Goal: Information Seeking & Learning: Learn about a topic

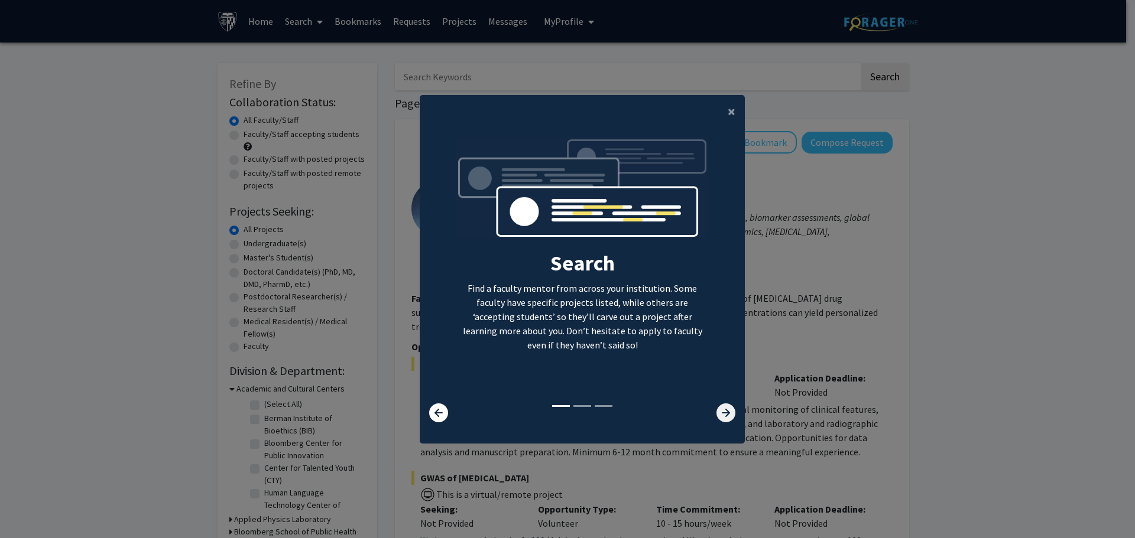
click at [720, 418] on icon at bounding box center [725, 413] width 19 height 19
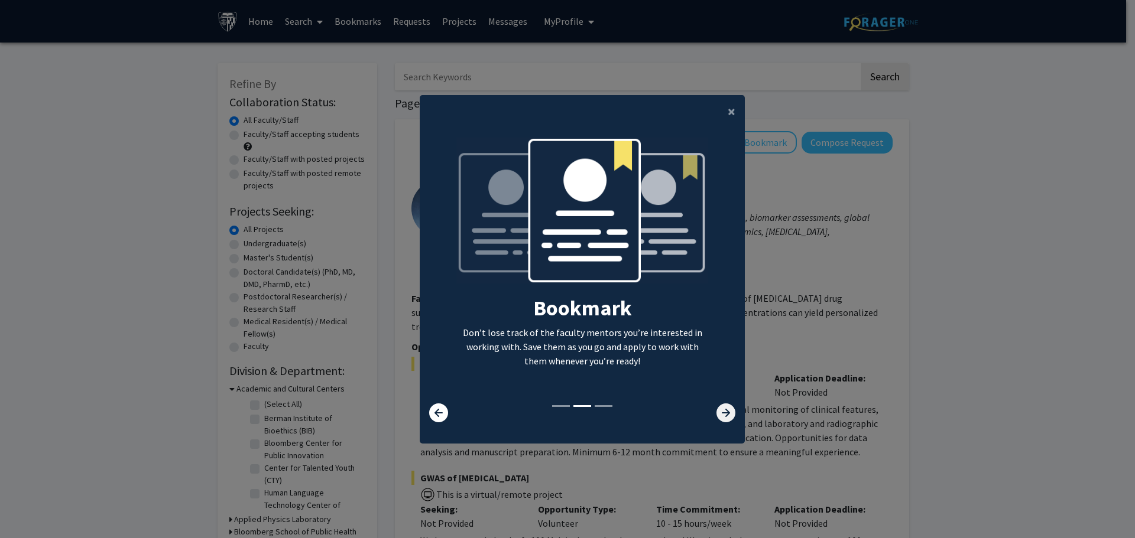
click at [720, 418] on icon at bounding box center [725, 413] width 19 height 19
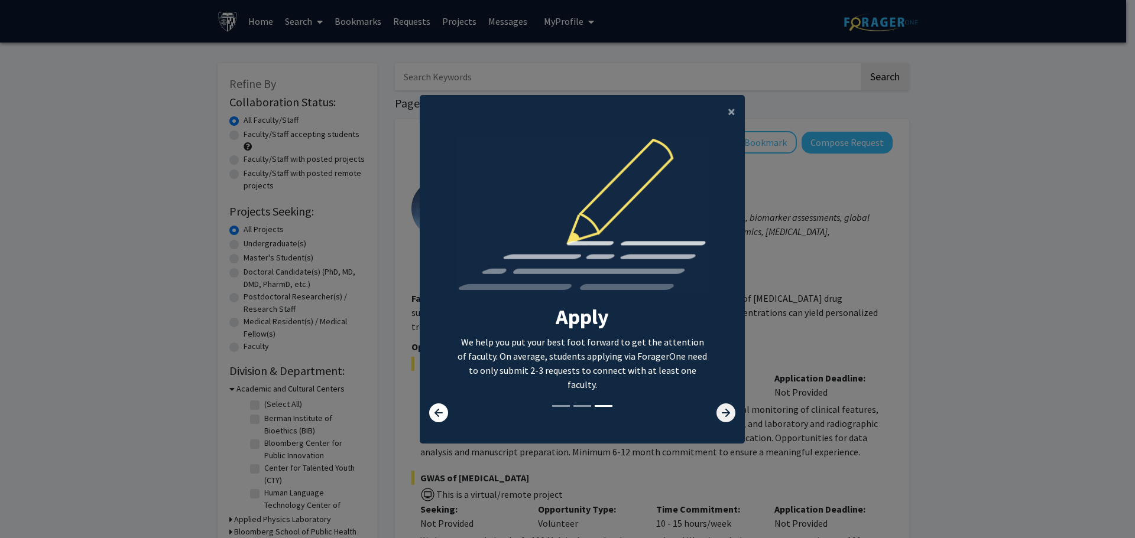
click at [720, 418] on icon at bounding box center [725, 413] width 19 height 19
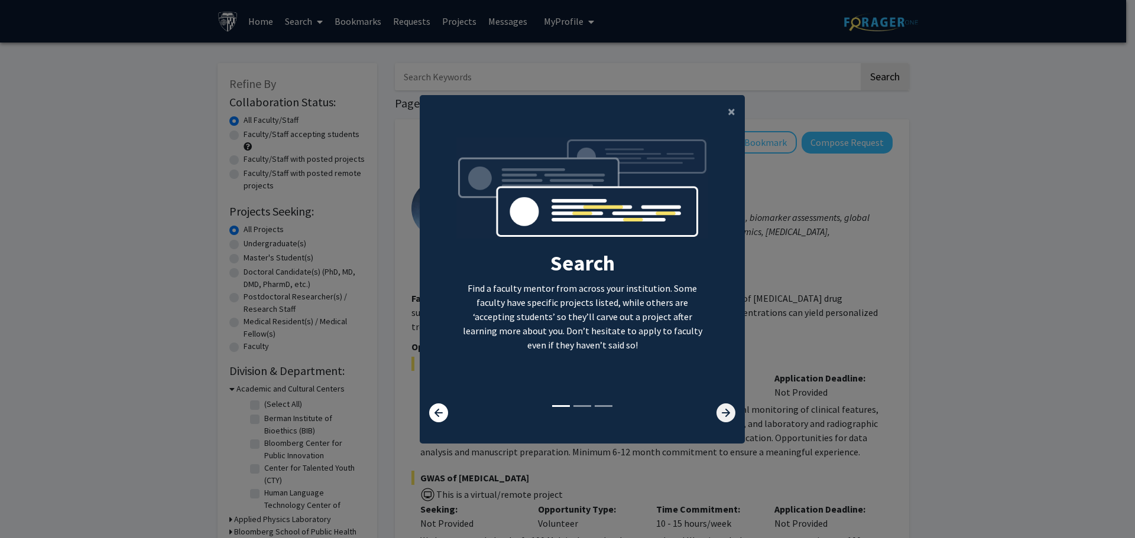
click at [720, 418] on icon at bounding box center [725, 413] width 19 height 19
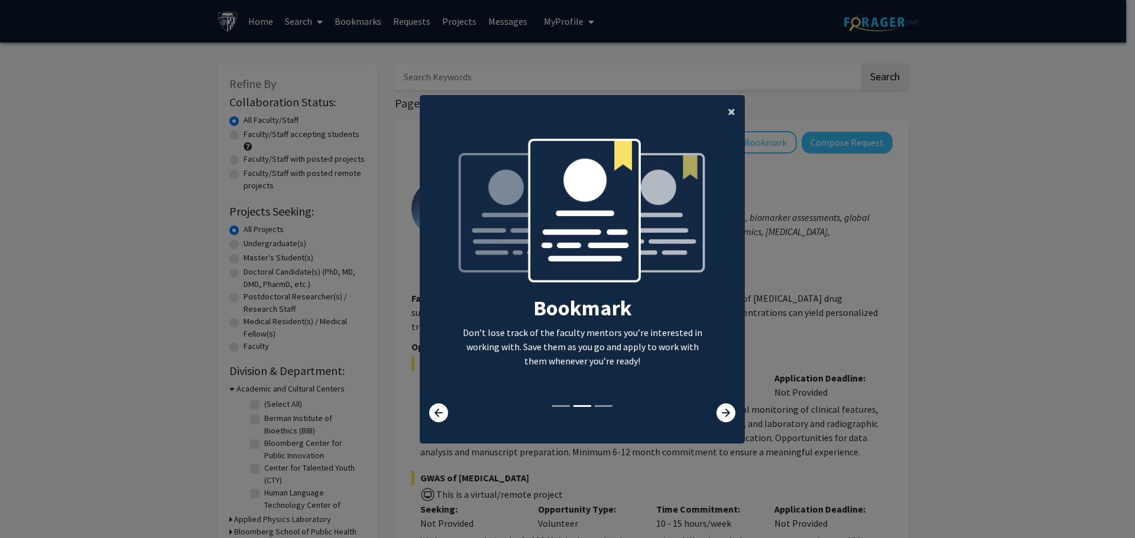
click at [728, 111] on span "×" at bounding box center [732, 111] width 8 height 18
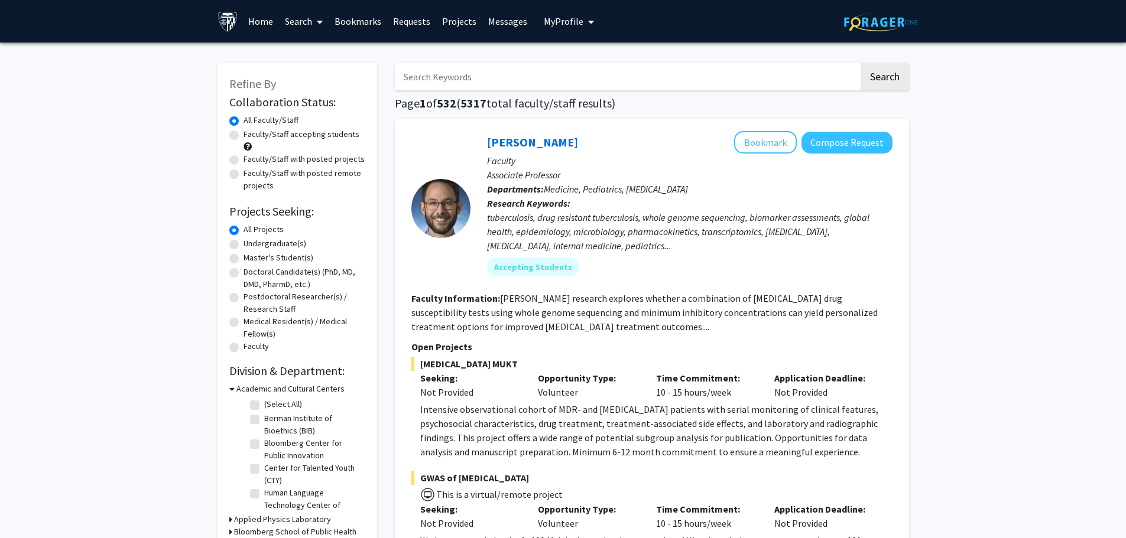
click at [564, 78] on input "Search Keywords" at bounding box center [627, 76] width 464 height 27
type input "middle corridor"
click at [861, 63] on button "Search" at bounding box center [885, 76] width 48 height 27
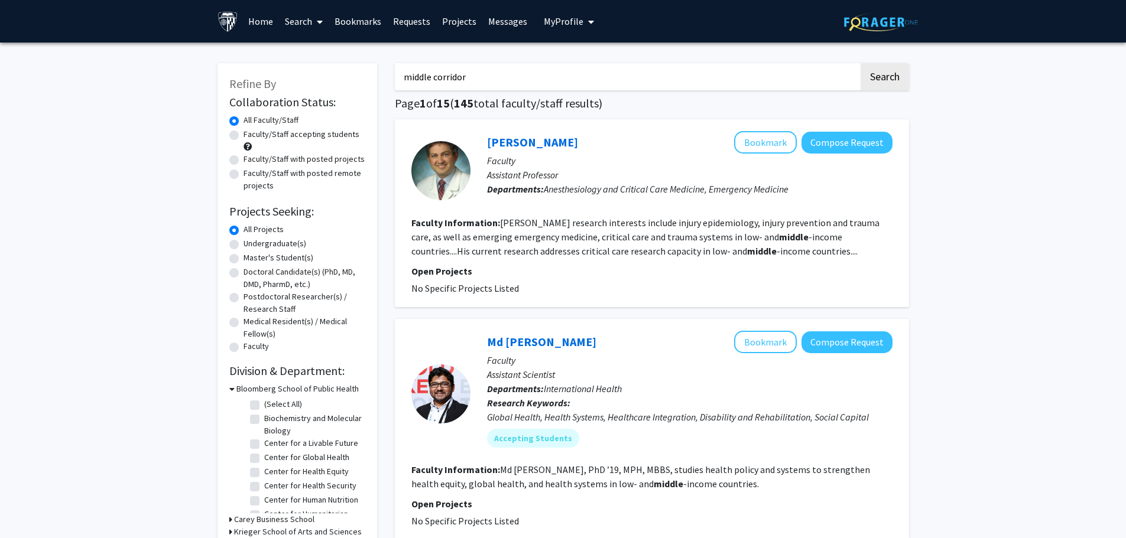
click at [244, 261] on label "Master's Student(s)" at bounding box center [279, 258] width 70 height 12
click at [244, 259] on input "Master's Student(s)" at bounding box center [248, 256] width 8 height 8
radio input "true"
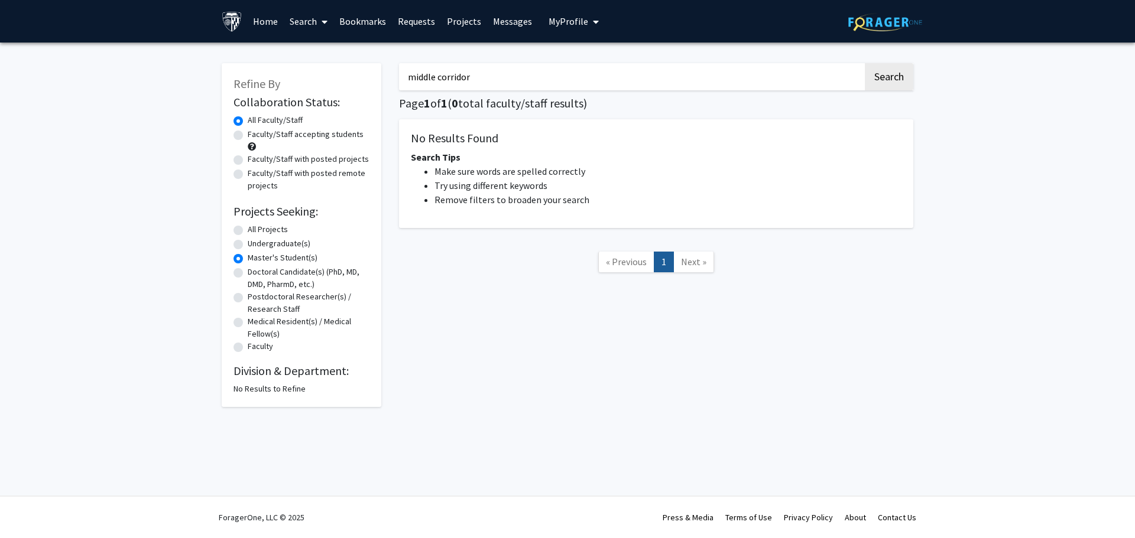
drag, startPoint x: 490, startPoint y: 79, endPoint x: 369, endPoint y: 75, distance: 120.7
click at [369, 75] on div "Refine By Collaboration Status: Collaboration Status All Faculty/Staff Collabor…" at bounding box center [567, 229] width 709 height 356
type input "central asia"
click at [865, 63] on button "Search" at bounding box center [889, 76] width 48 height 27
radio input "true"
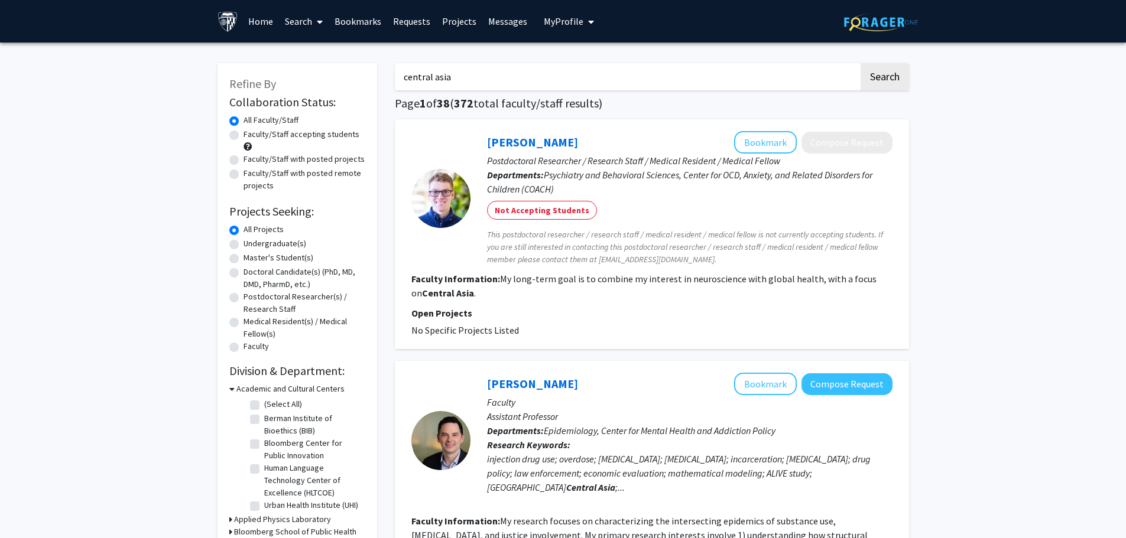
click at [244, 137] on label "Faculty/Staff accepting students" at bounding box center [302, 134] width 116 height 12
click at [244, 136] on input "Faculty/Staff accepting students" at bounding box center [248, 132] width 8 height 8
radio input "true"
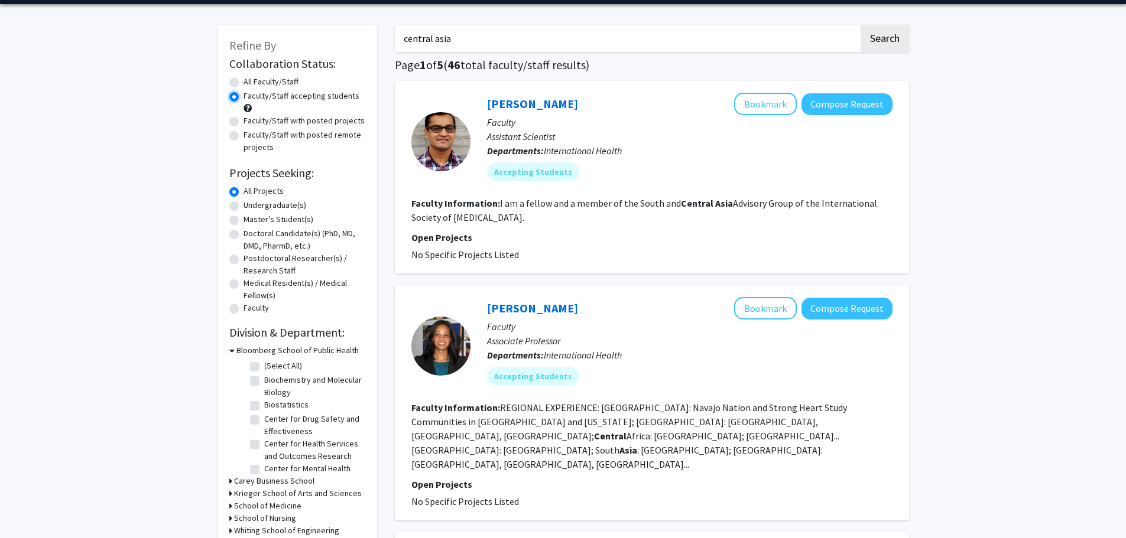
scroll to position [59, 0]
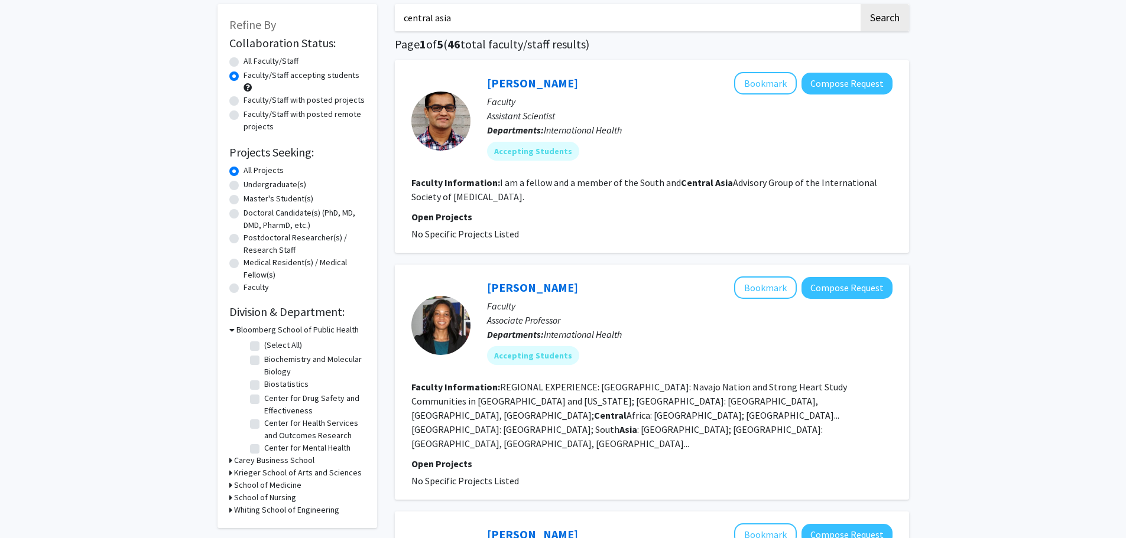
click at [231, 332] on icon at bounding box center [231, 330] width 5 height 12
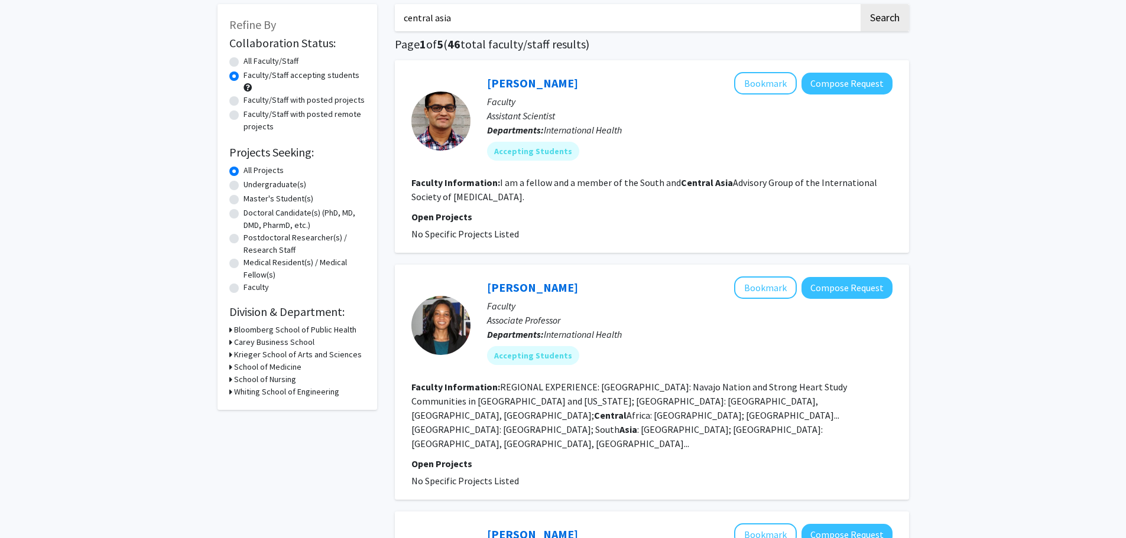
click at [231, 332] on icon at bounding box center [230, 330] width 3 height 12
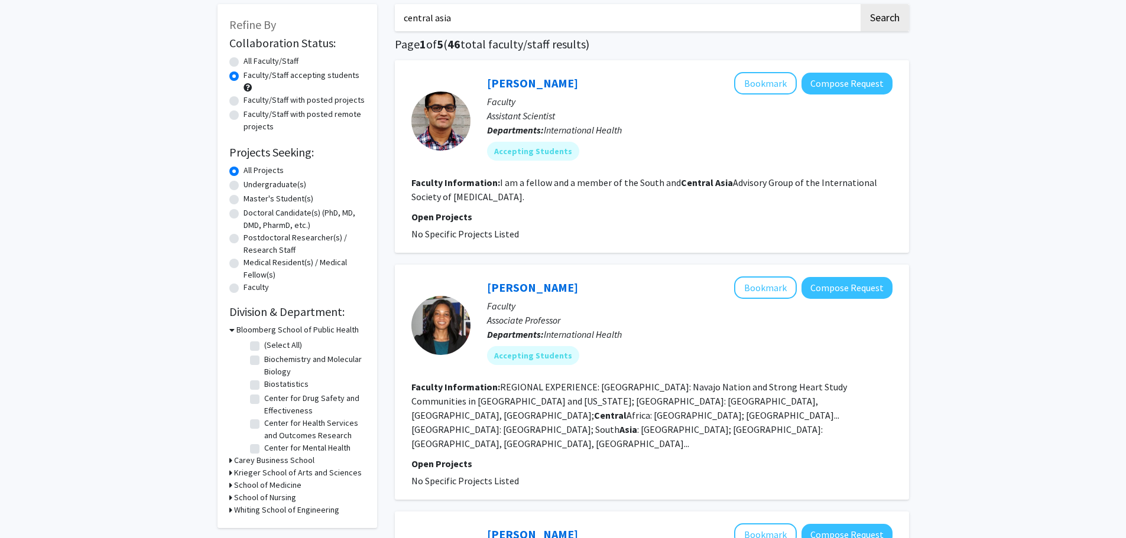
click at [229, 331] on icon at bounding box center [231, 330] width 5 height 12
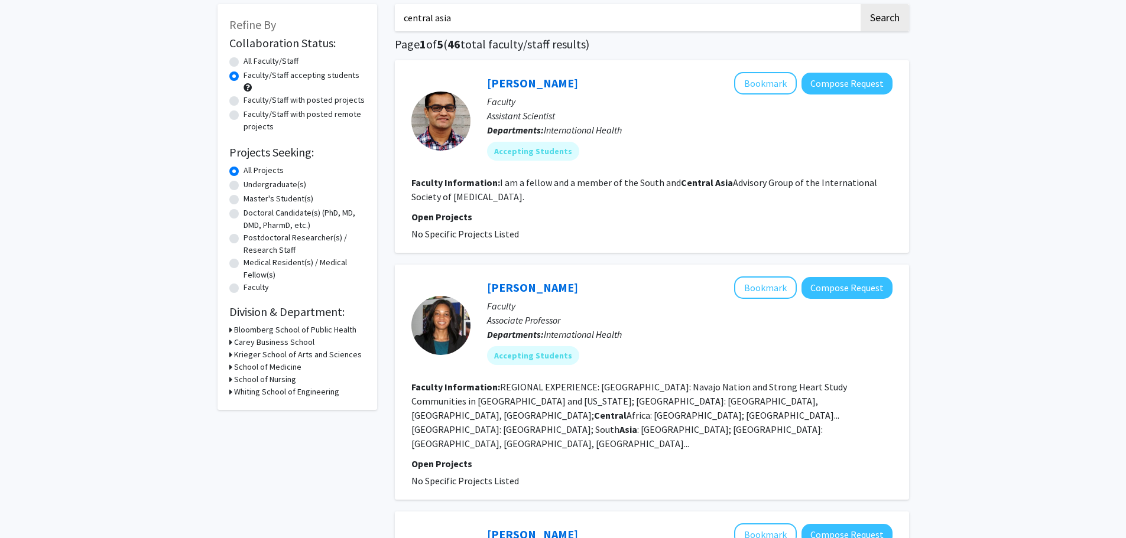
click at [230, 356] on icon at bounding box center [230, 355] width 3 height 12
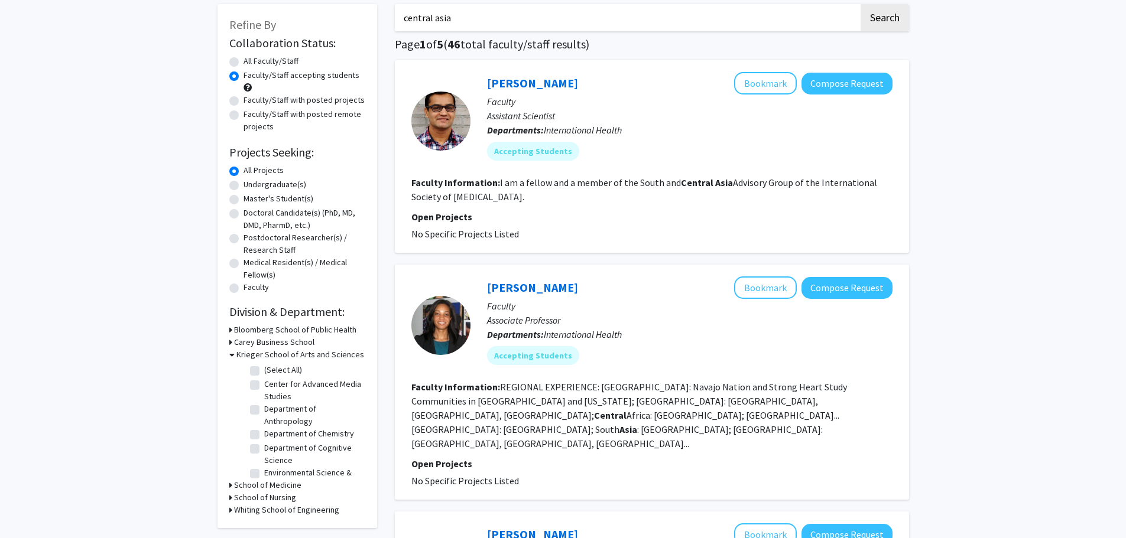
click at [230, 356] on icon at bounding box center [231, 355] width 5 height 12
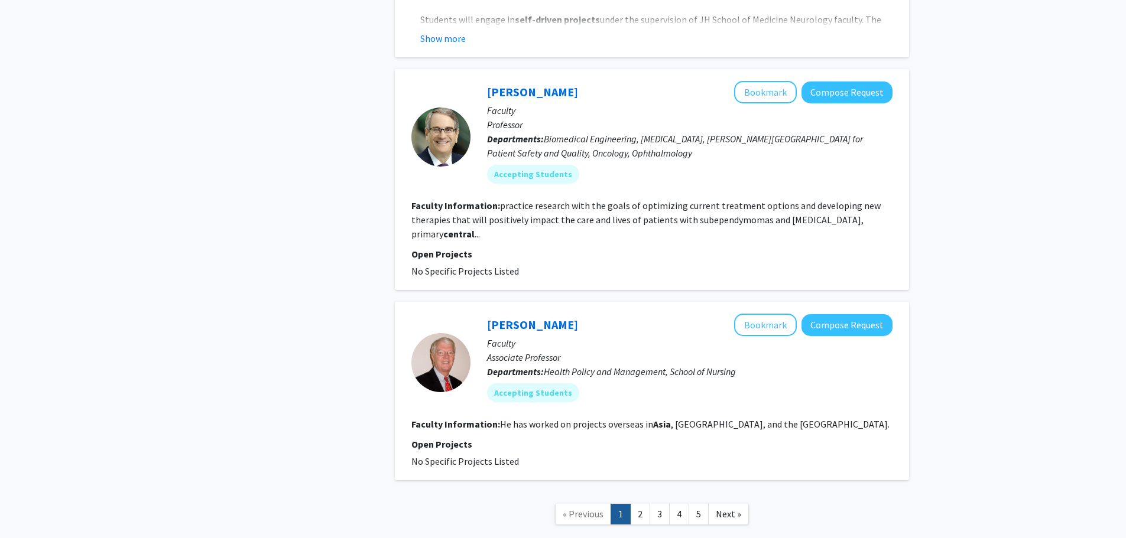
scroll to position [2079, 0]
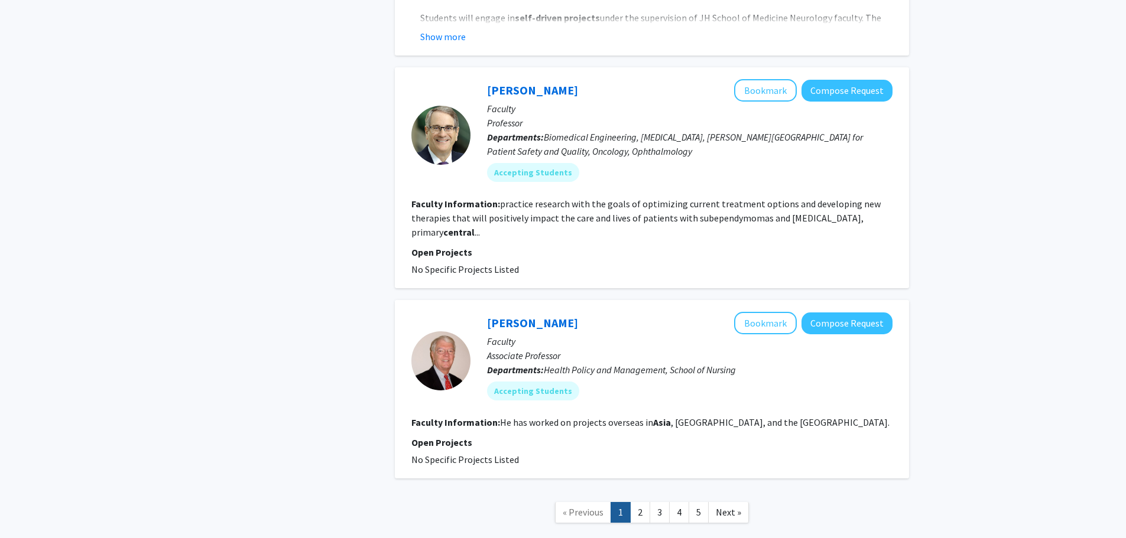
drag, startPoint x: 617, startPoint y: 277, endPoint x: 615, endPoint y: 294, distance: 17.8
drag, startPoint x: 615, startPoint y: 294, endPoint x: 339, endPoint y: 320, distance: 277.2
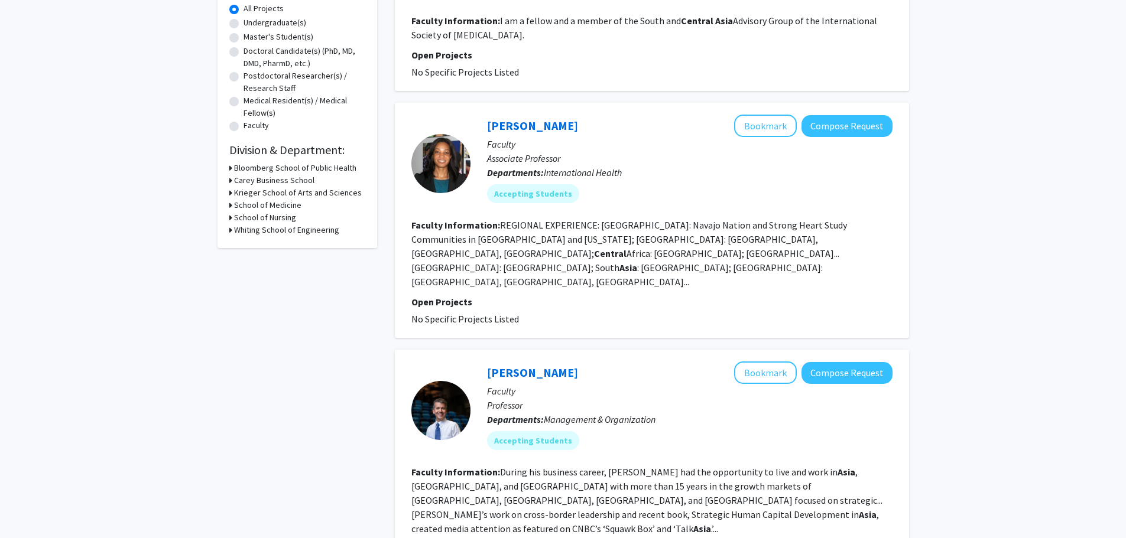
scroll to position [0, 0]
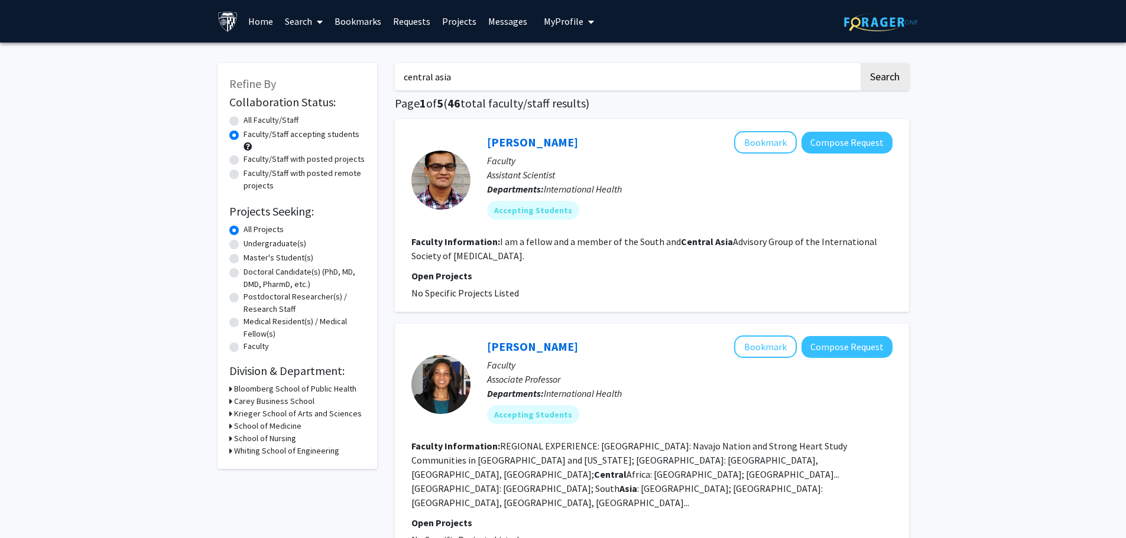
click at [244, 121] on label "All Faculty/Staff" at bounding box center [271, 120] width 55 height 12
click at [244, 121] on input "All Faculty/Staff" at bounding box center [248, 118] width 8 height 8
radio input "true"
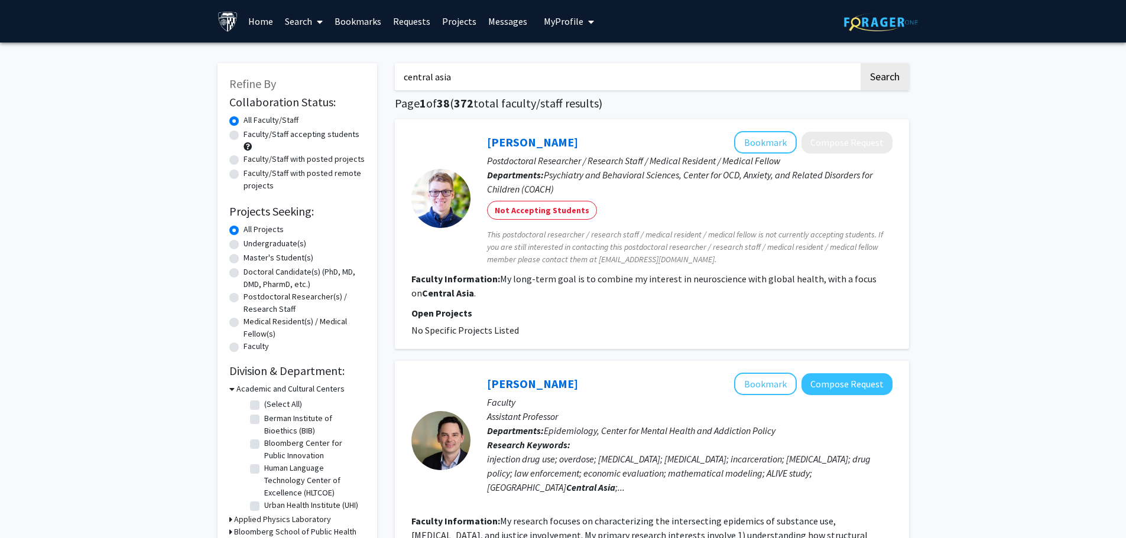
click at [244, 256] on label "Master's Student(s)" at bounding box center [279, 258] width 70 height 12
click at [244, 256] on input "Master's Student(s)" at bounding box center [248, 256] width 8 height 8
radio input "true"
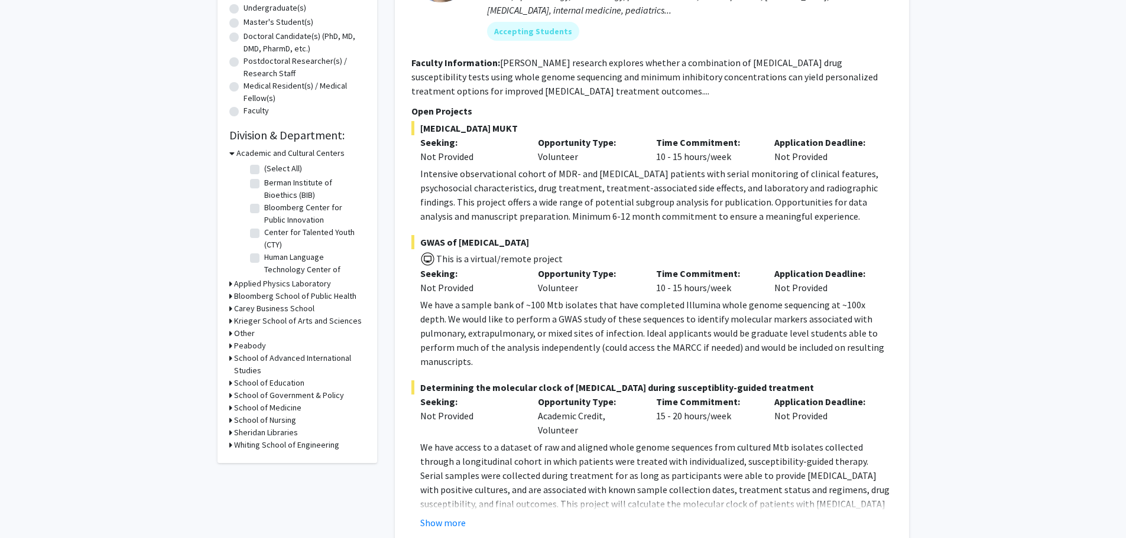
scroll to position [296, 0]
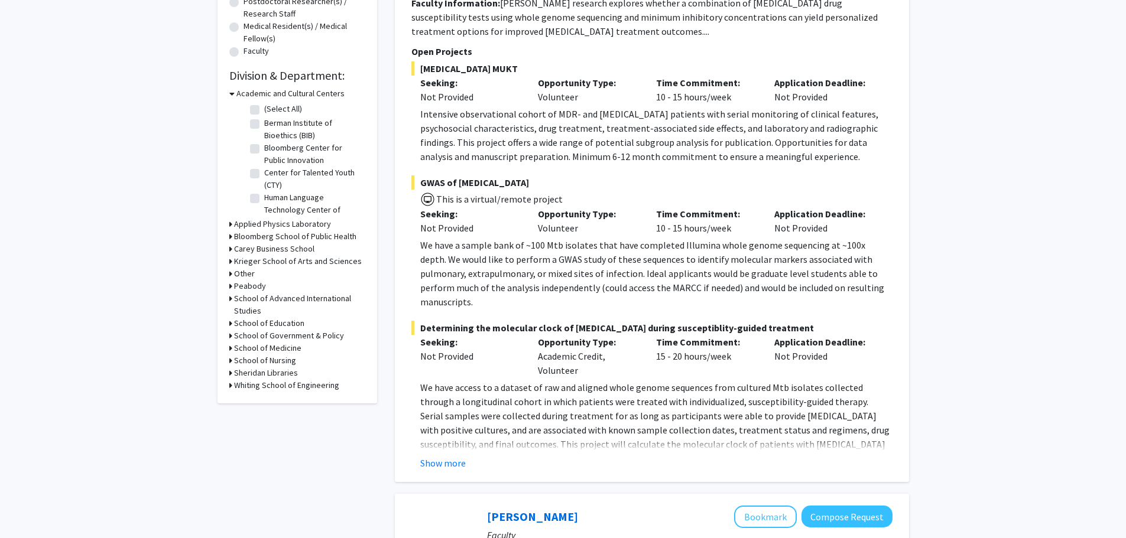
click at [264, 144] on label "Bloomberg Center for Public Innovation" at bounding box center [313, 154] width 98 height 25
click at [264, 144] on input "Bloomberg Center for Public Innovation" at bounding box center [268, 146] width 8 height 8
checkbox input "true"
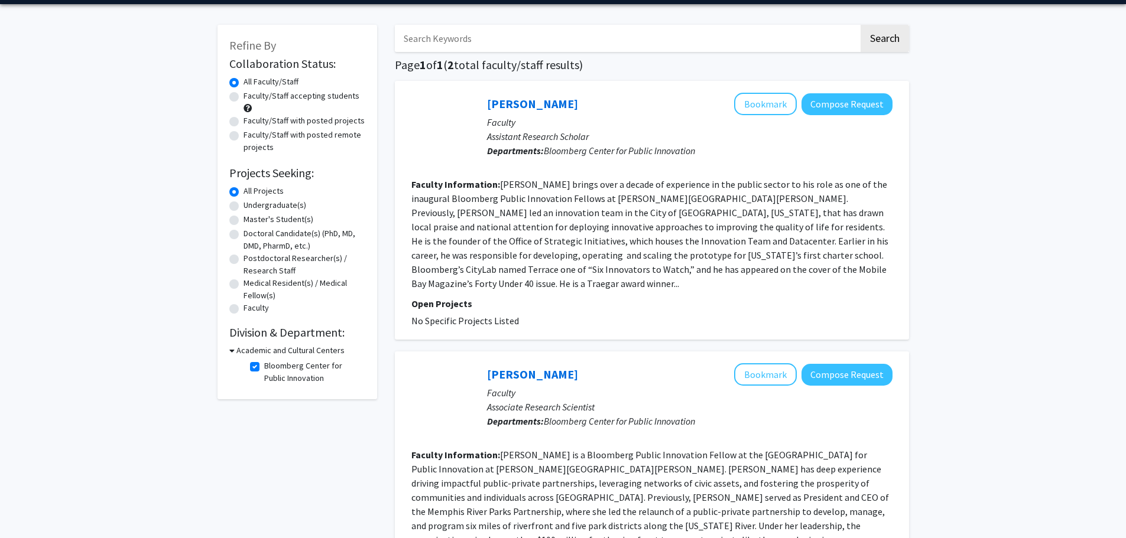
scroll to position [59, 0]
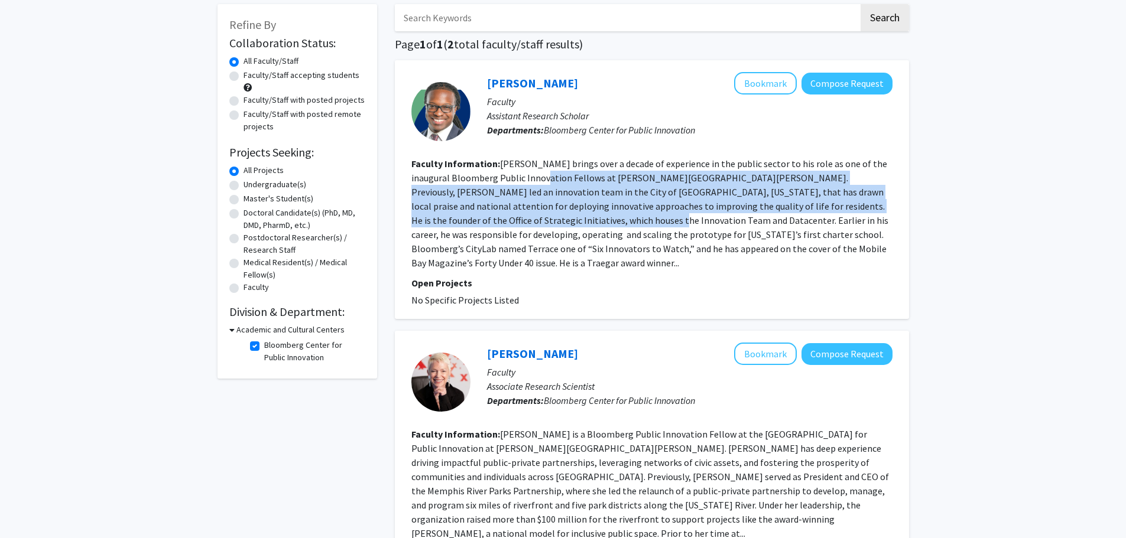
drag, startPoint x: 541, startPoint y: 171, endPoint x: 552, endPoint y: 225, distance: 54.8
click at [552, 225] on section "Faculty Information: Terrance Smith brings over a decade of experience in the p…" at bounding box center [651, 213] width 481 height 113
click at [552, 225] on fg-read-more "Terrance Smith brings over a decade of experience in the public sector to his r…" at bounding box center [649, 213] width 477 height 111
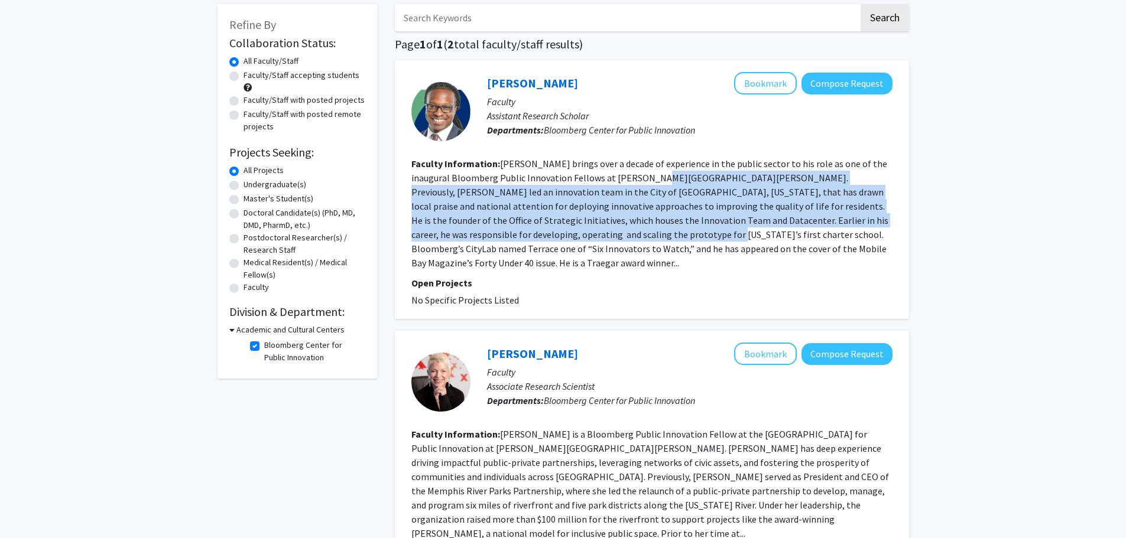
drag, startPoint x: 612, startPoint y: 239, endPoint x: 652, endPoint y: 175, distance: 75.1
click at [652, 175] on fg-read-more "Terrance Smith brings over a decade of experience in the public sector to his r…" at bounding box center [649, 213] width 477 height 111
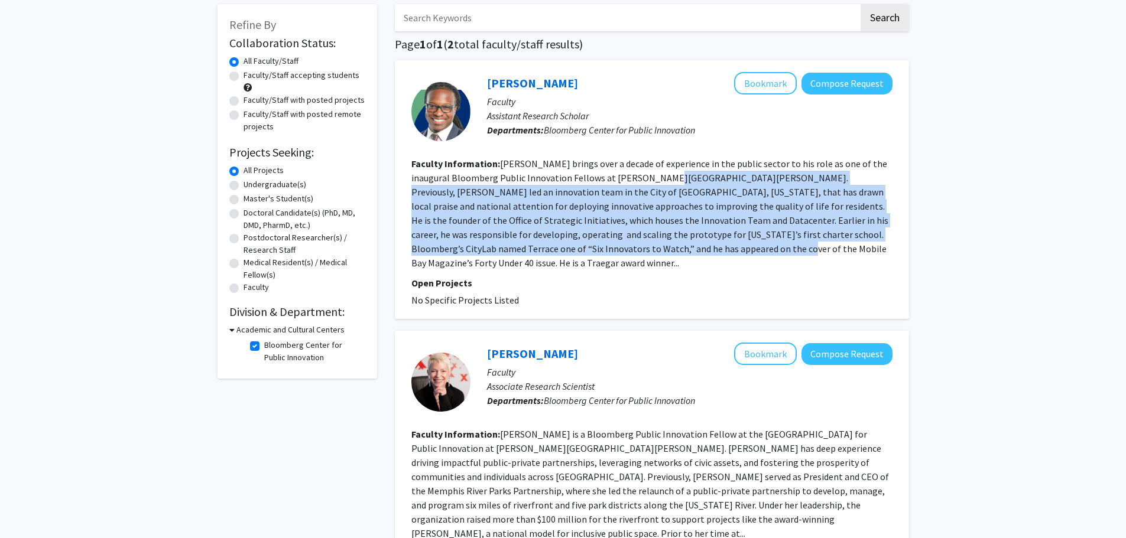
drag, startPoint x: 660, startPoint y: 173, endPoint x: 661, endPoint y: 252, distance: 79.8
click at [661, 252] on fg-read-more "Terrance Smith brings over a decade of experience in the public sector to his r…" at bounding box center [649, 213] width 477 height 111
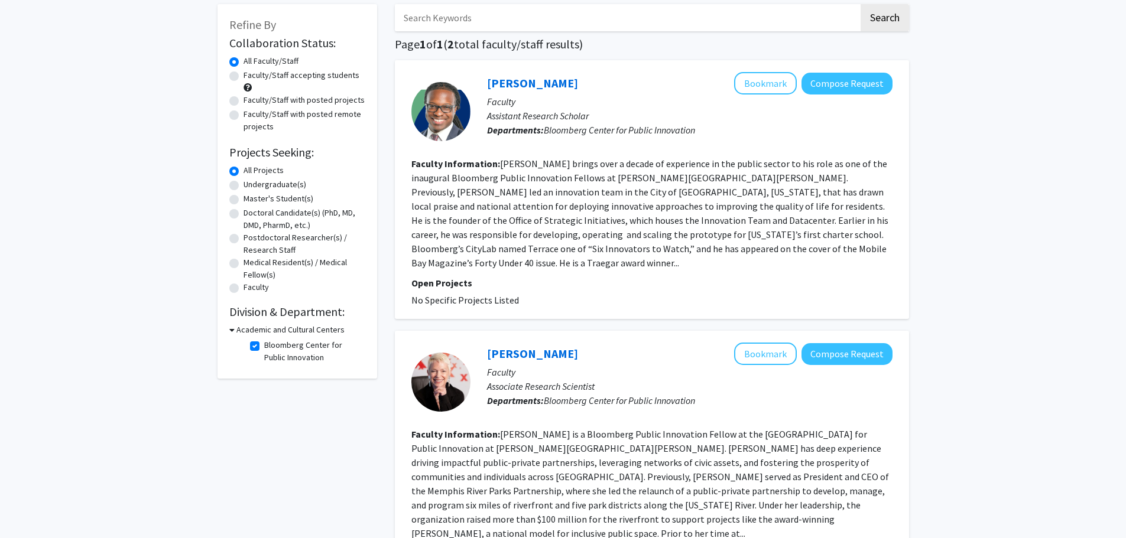
click at [264, 345] on label "Bloomberg Center for Public Innovation" at bounding box center [313, 351] width 98 height 25
click at [264, 345] on input "Bloomberg Center for Public Innovation" at bounding box center [268, 343] width 8 height 8
checkbox input "false"
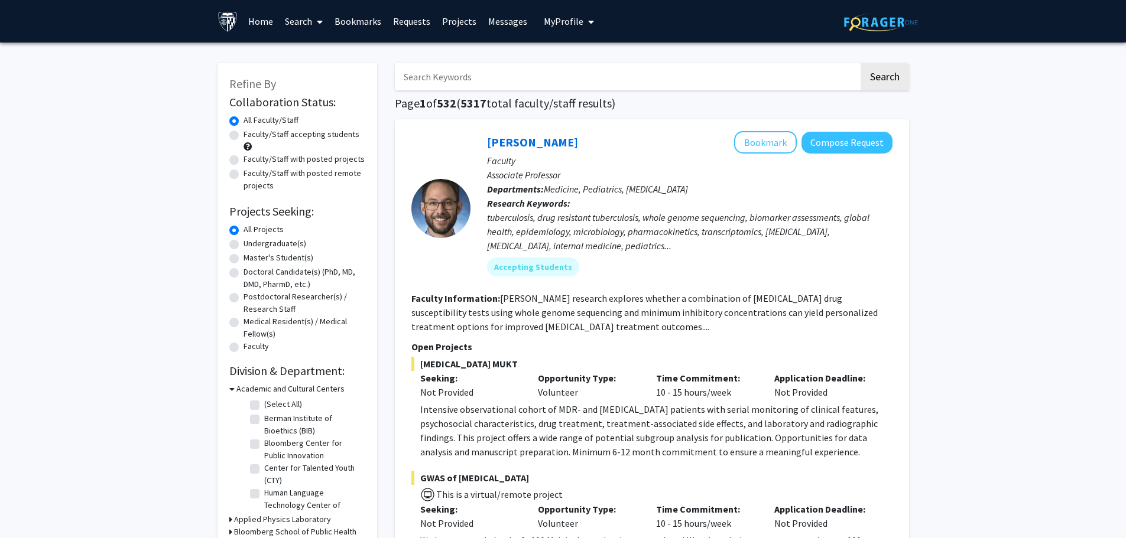
click at [244, 255] on label "Master's Student(s)" at bounding box center [279, 258] width 70 height 12
click at [244, 255] on input "Master's Student(s)" at bounding box center [248, 256] width 8 height 8
radio input "true"
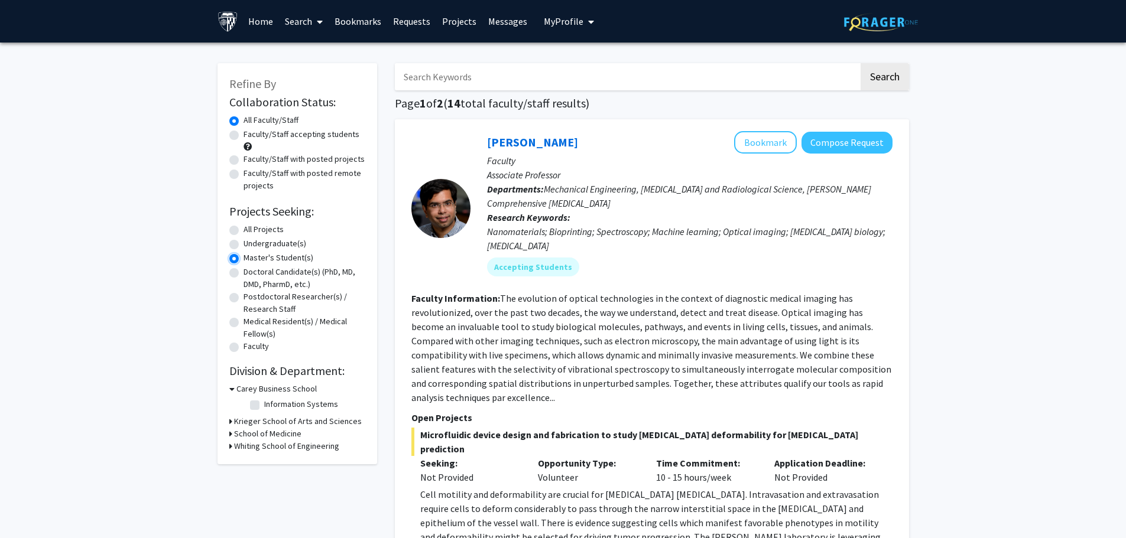
scroll to position [59, 0]
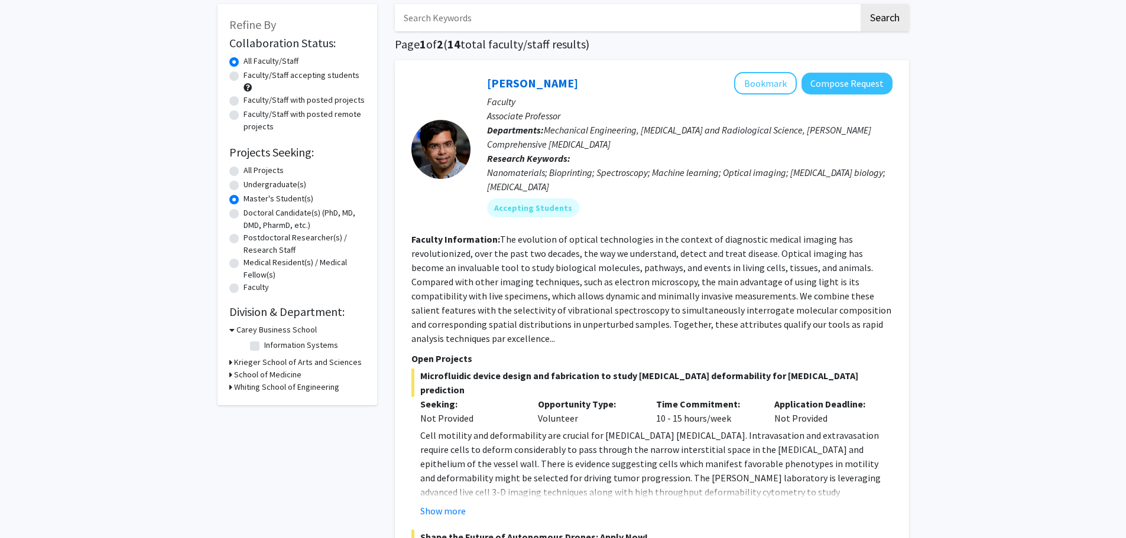
click at [263, 365] on h3 "Krieger School of Arts and Sciences" at bounding box center [298, 362] width 128 height 12
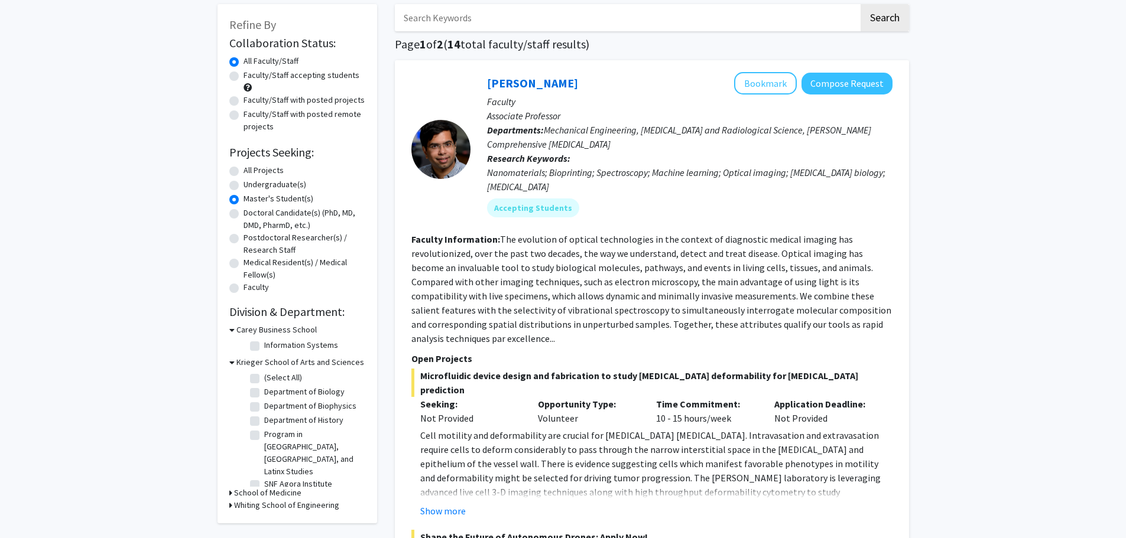
click at [267, 489] on h3 "School of Medicine" at bounding box center [267, 493] width 67 height 12
click at [267, 489] on h3 "School of Medicine" at bounding box center [269, 493] width 67 height 12
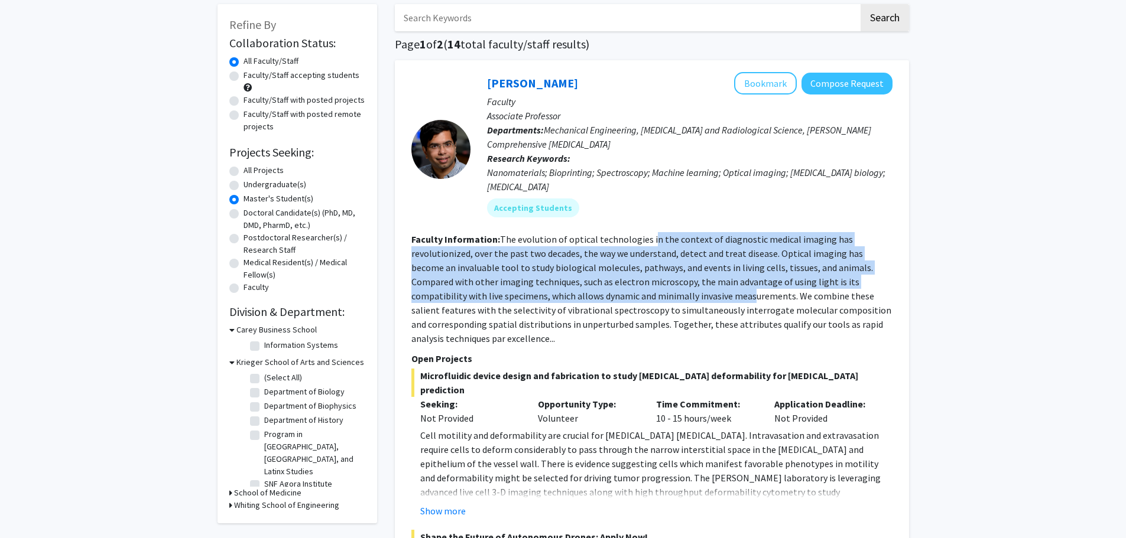
drag, startPoint x: 650, startPoint y: 242, endPoint x: 661, endPoint y: 291, distance: 49.6
click at [661, 291] on fg-read-more "The evolution of optical technologies in the context of diagnostic medical imag…" at bounding box center [651, 288] width 480 height 111
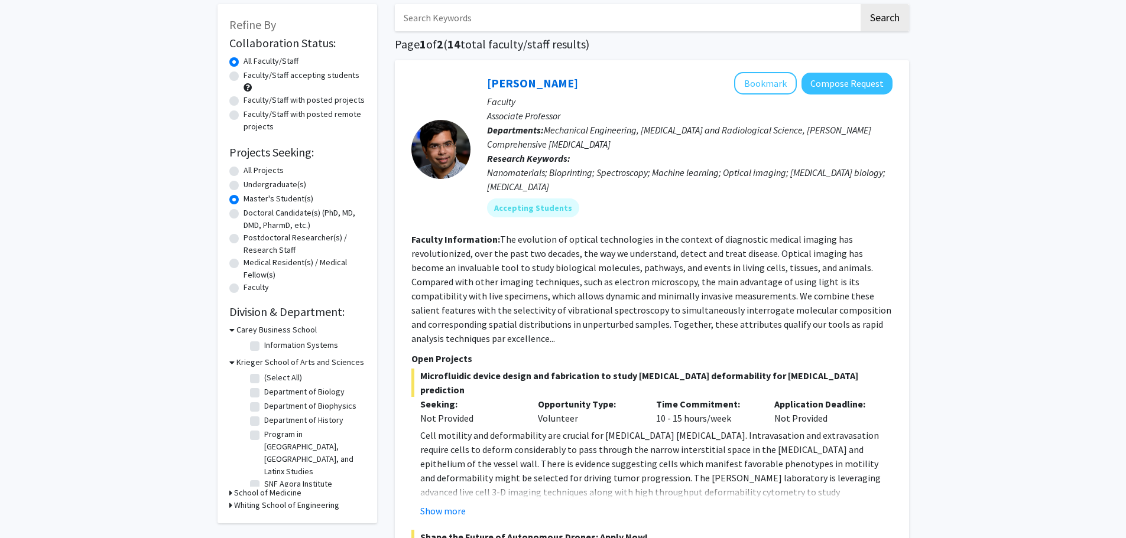
drag, startPoint x: 682, startPoint y: 319, endPoint x: 652, endPoint y: 262, distance: 64.8
click at [656, 267] on fg-read-more "The evolution of optical technologies in the context of diagnostic medical imag…" at bounding box center [651, 288] width 480 height 111
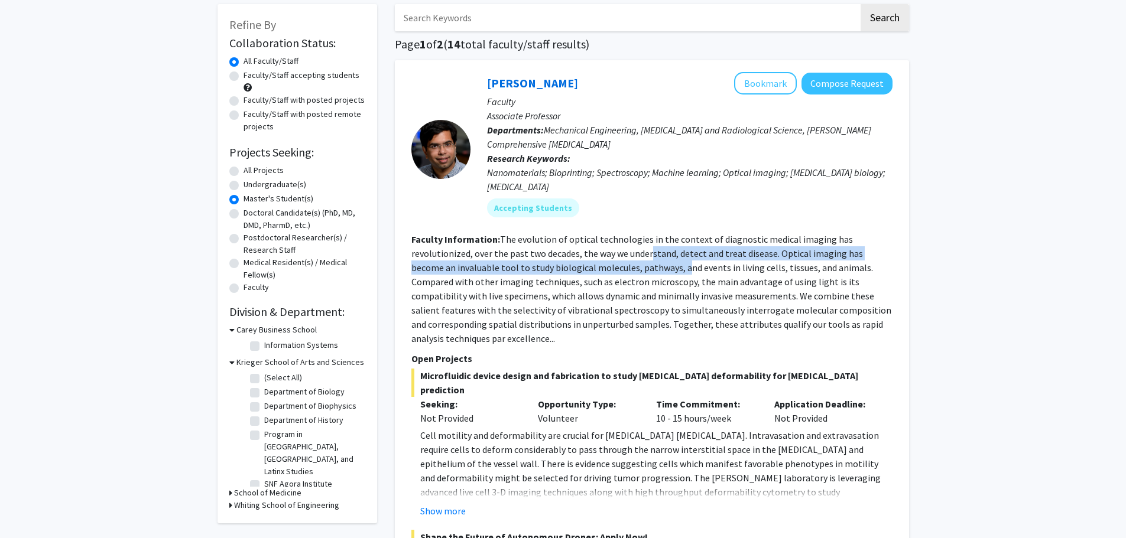
click at [651, 260] on section "Faculty Information: The evolution of optical technologies in the context of di…" at bounding box center [651, 288] width 481 height 113
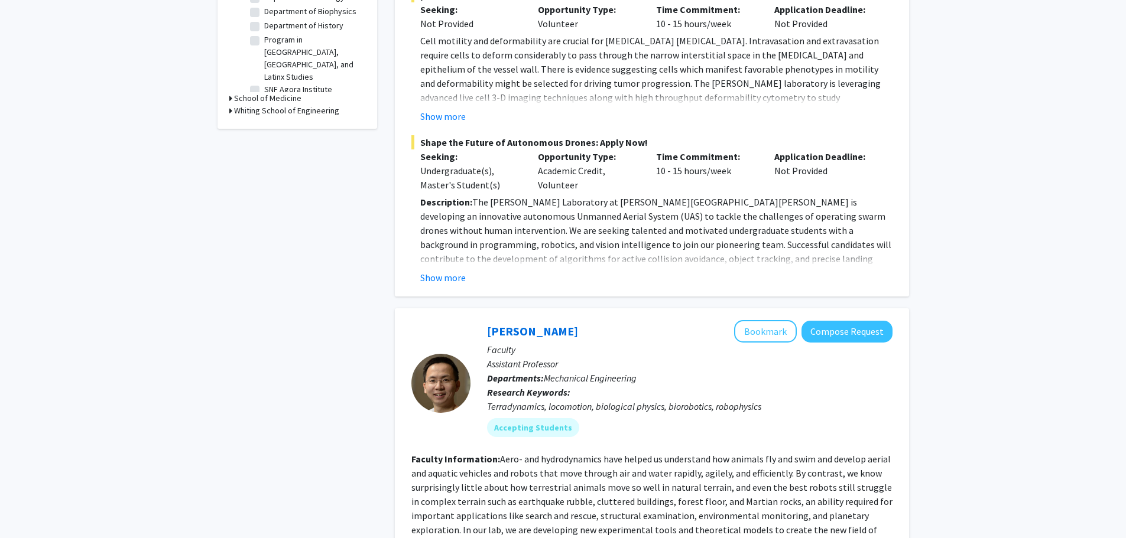
scroll to position [473, 0]
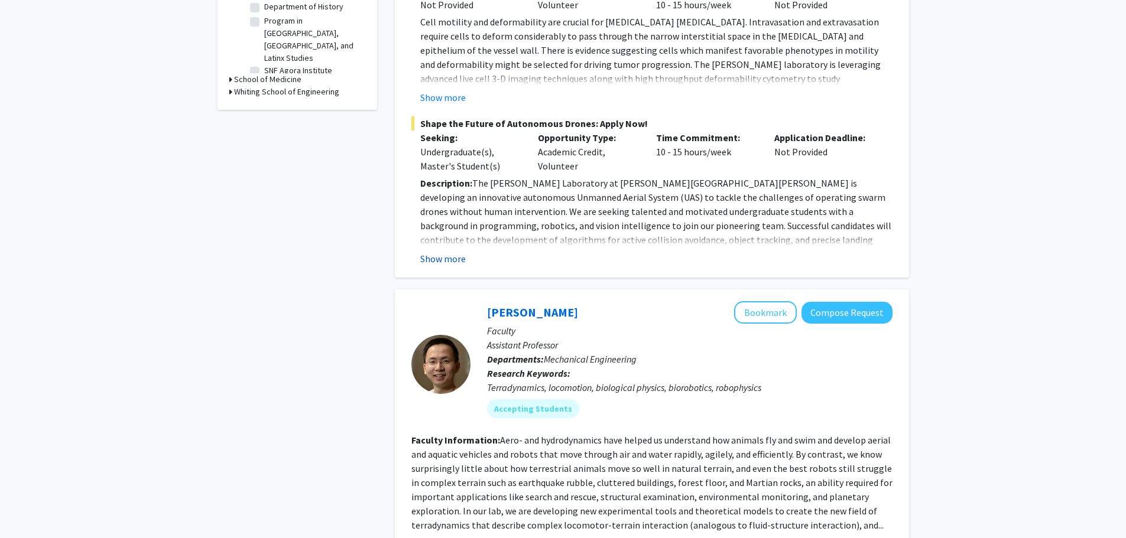
click at [450, 252] on button "Show more" at bounding box center [443, 259] width 46 height 14
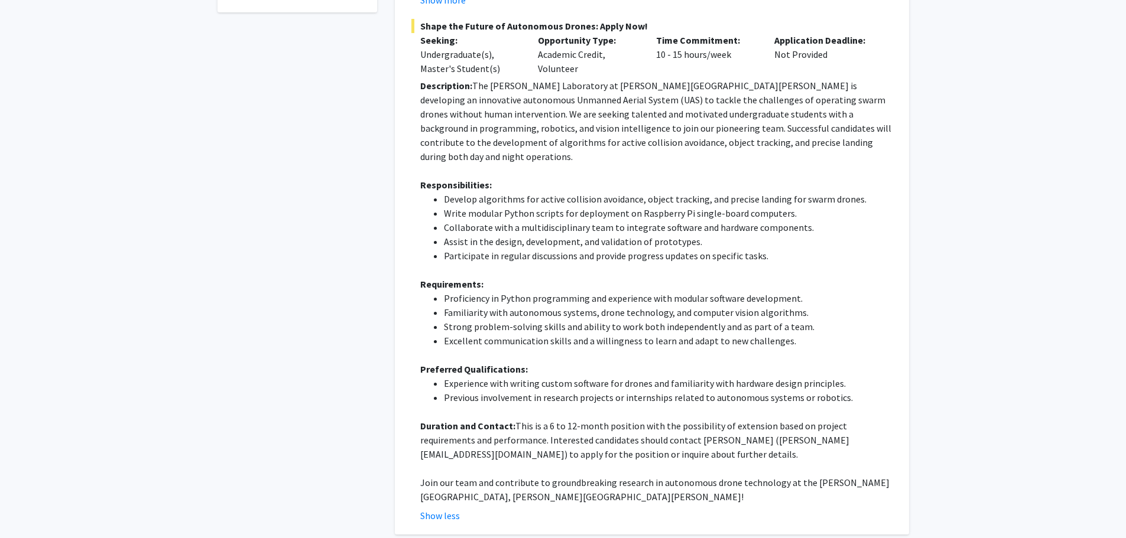
scroll to position [591, 0]
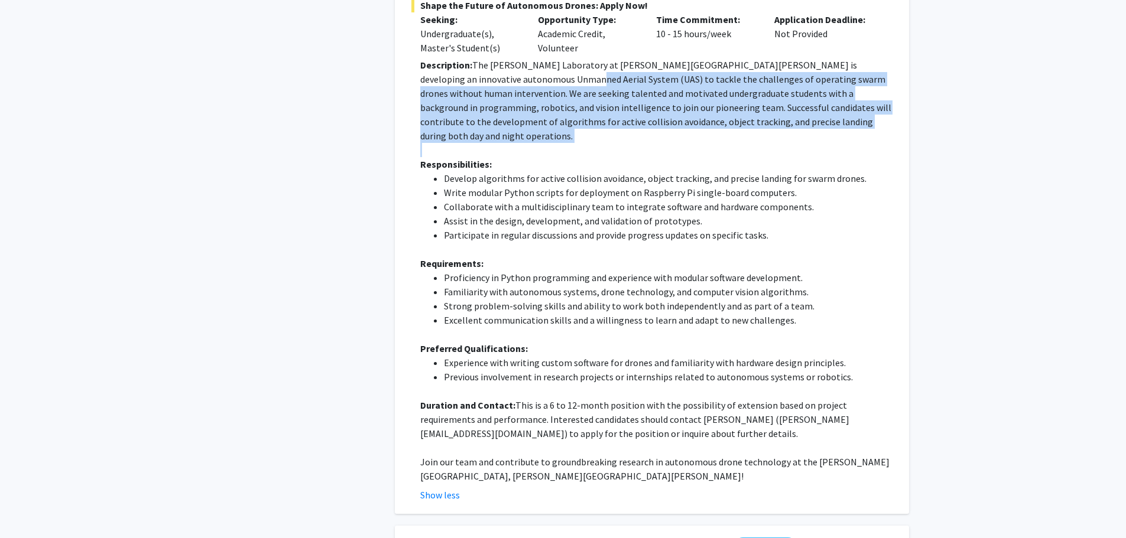
drag, startPoint x: 843, startPoint y: 115, endPoint x: 507, endPoint y: 63, distance: 340.2
click at [507, 63] on div "Description: The Barman Laboratory at Johns Hopkins University is developing an…" at bounding box center [656, 271] width 472 height 426
click at [507, 63] on p "Description: The Barman Laboratory at Johns Hopkins University is developing an…" at bounding box center [656, 100] width 472 height 85
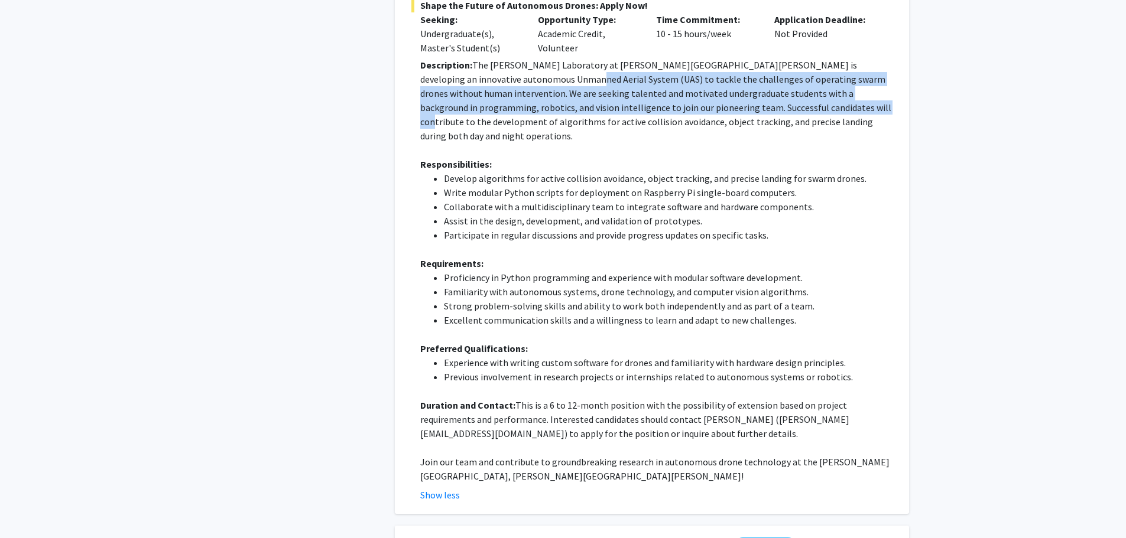
drag, startPoint x: 507, startPoint y: 63, endPoint x: 744, endPoint y: 86, distance: 238.7
click at [744, 86] on p "Description: The Barman Laboratory at Johns Hopkins University is developing an…" at bounding box center [656, 100] width 472 height 85
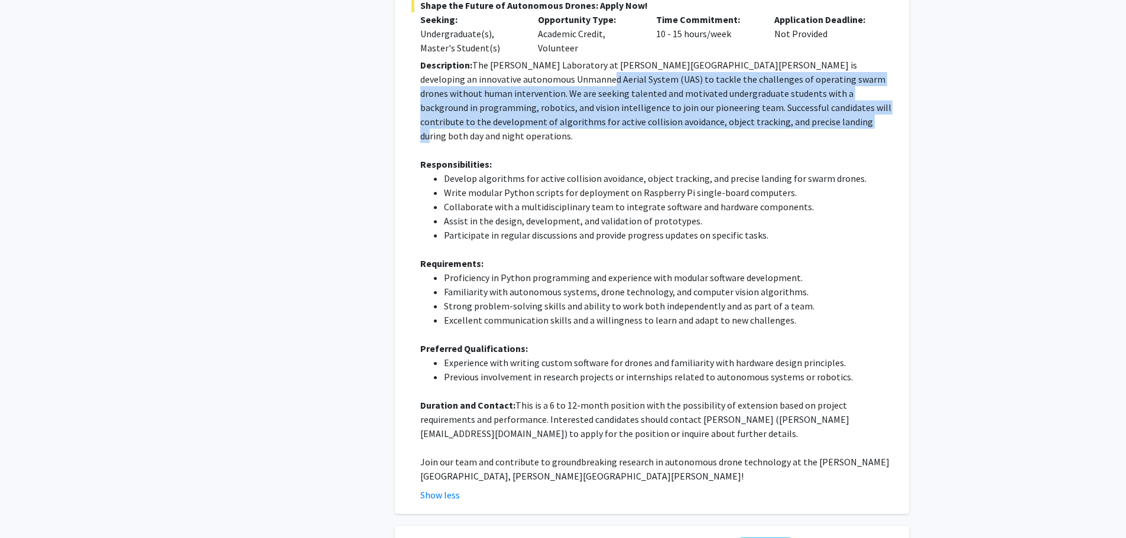
drag, startPoint x: 719, startPoint y: 112, endPoint x: 514, endPoint y: 68, distance: 210.3
click at [514, 68] on p "Description: The Barman Laboratory at Johns Hopkins University is developing an…" at bounding box center [656, 100] width 472 height 85
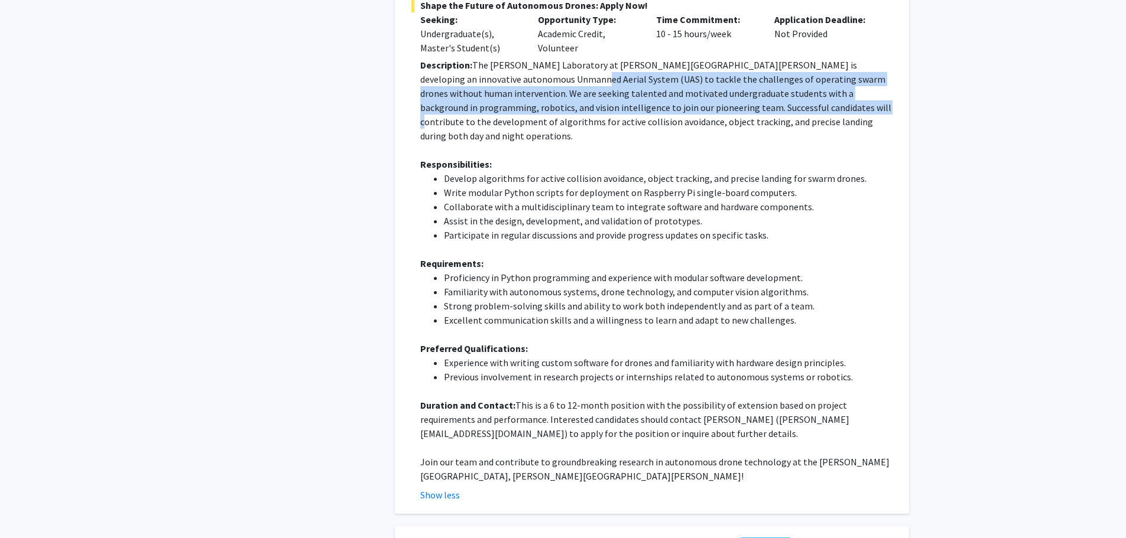
drag, startPoint x: 508, startPoint y: 67, endPoint x: 736, endPoint y: 96, distance: 230.0
click at [736, 96] on p "Description: The Barman Laboratory at Johns Hopkins University is developing an…" at bounding box center [656, 100] width 472 height 85
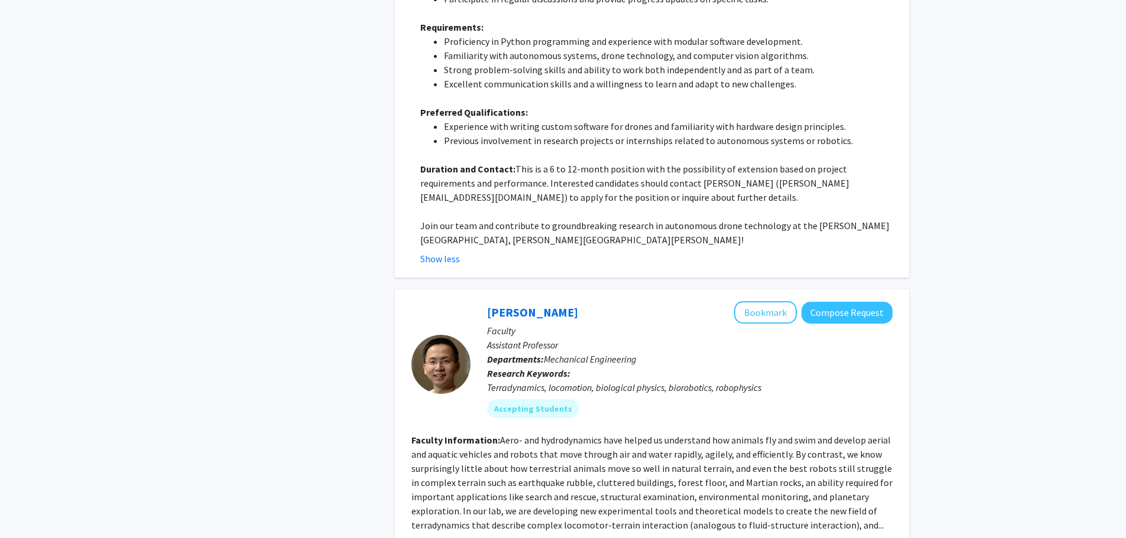
scroll to position [887, 0]
